Goal: Transaction & Acquisition: Download file/media

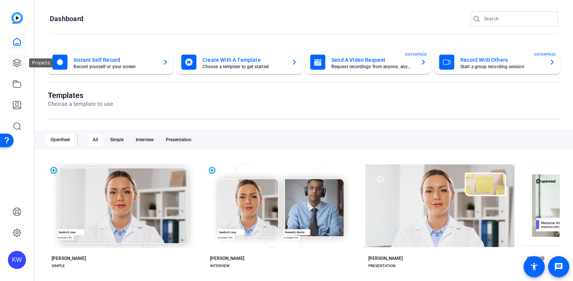
click at [18, 64] on icon at bounding box center [17, 63] width 8 height 8
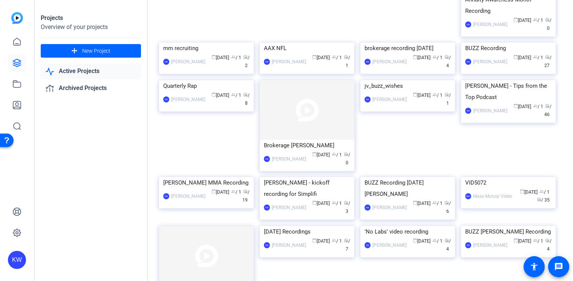
scroll to position [162, 0]
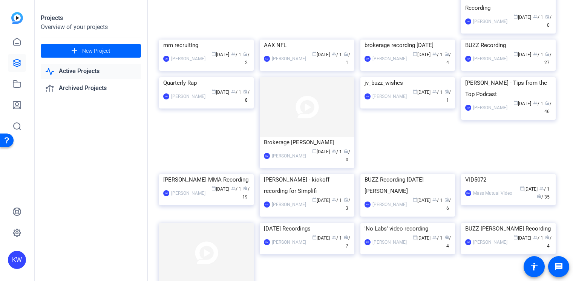
click at [517, 77] on img at bounding box center [508, 77] width 95 height 0
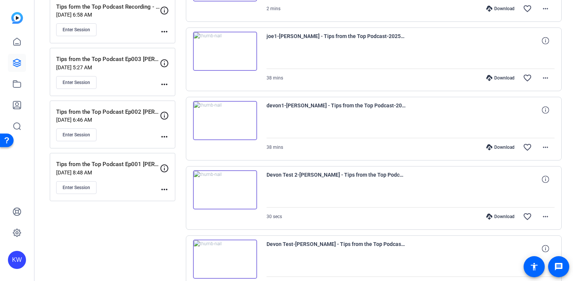
scroll to position [272, 0]
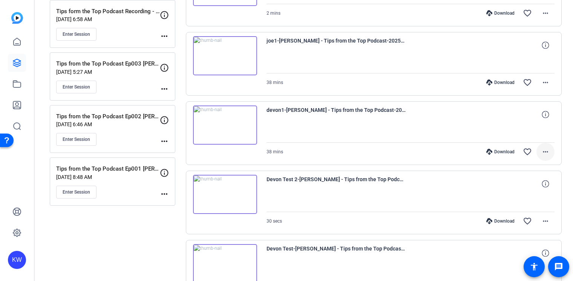
click at [541, 151] on mat-icon "more_horiz" at bounding box center [545, 151] width 9 height 9
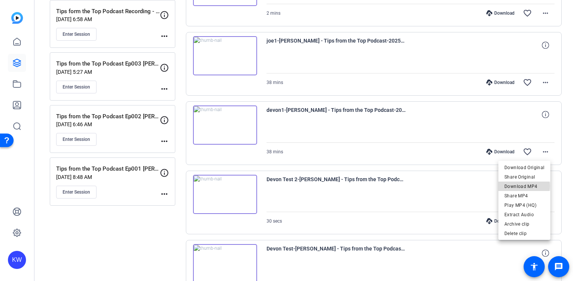
click at [521, 186] on span "Download MP4" at bounding box center [524, 186] width 40 height 9
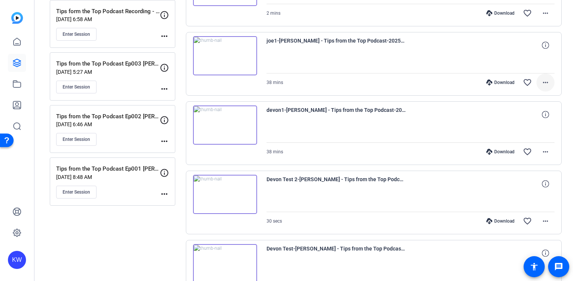
click at [541, 85] on mat-icon "more_horiz" at bounding box center [545, 82] width 9 height 9
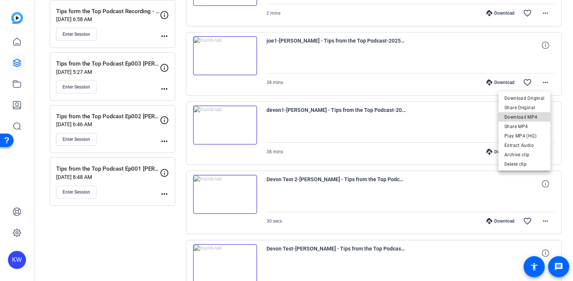
click at [529, 116] on span "Download MP4" at bounding box center [524, 117] width 40 height 9
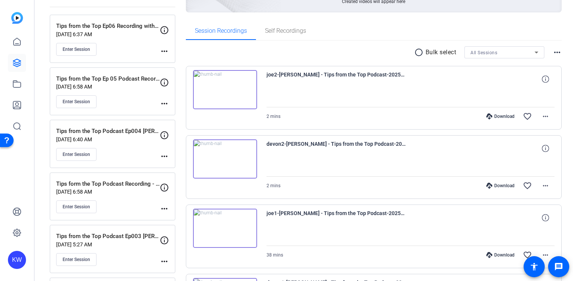
scroll to position [95, 0]
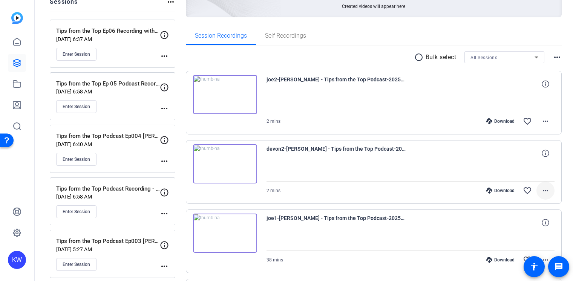
click at [543, 190] on mat-icon "more_horiz" at bounding box center [545, 190] width 9 height 9
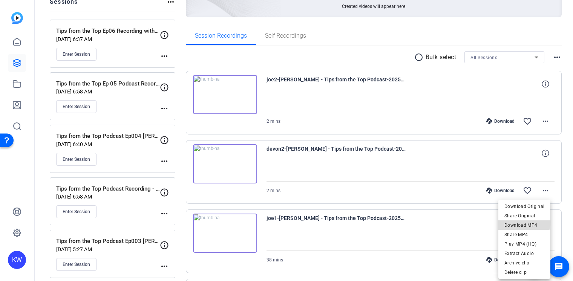
click at [518, 222] on span "Download MP4" at bounding box center [524, 225] width 40 height 9
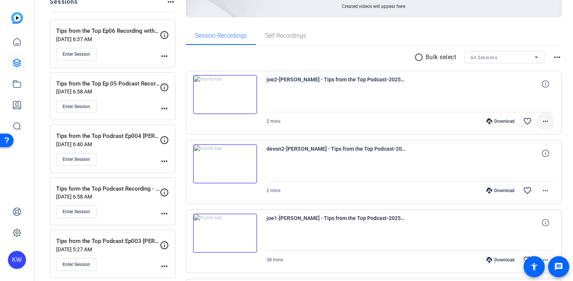
click at [541, 124] on mat-icon "more_horiz" at bounding box center [545, 121] width 9 height 9
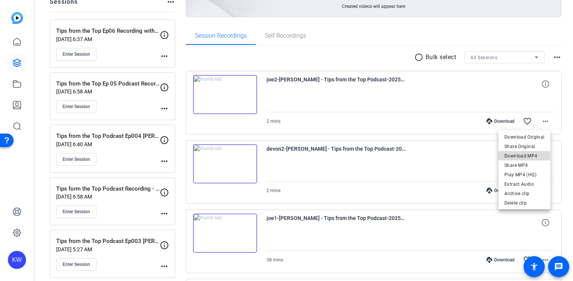
click at [516, 156] on span "Download MP4" at bounding box center [524, 155] width 40 height 9
